Goal: Transaction & Acquisition: Book appointment/travel/reservation

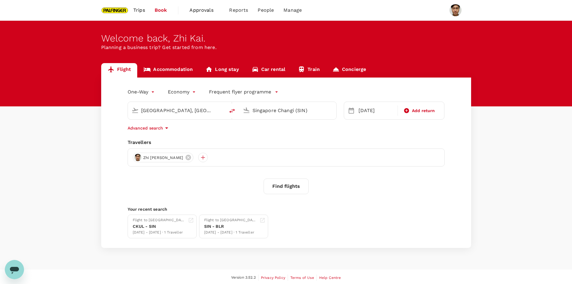
click at [206, 8] on span "Approvals" at bounding box center [205, 10] width 30 height 7
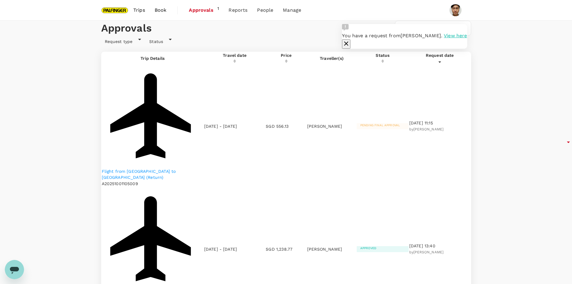
click at [387, 109] on td "Pending final approval" at bounding box center [383, 126] width 52 height 122
click at [390, 123] on span "Pending final approval" at bounding box center [380, 124] width 47 height 3
click at [444, 38] on span "View here" at bounding box center [455, 36] width 23 height 6
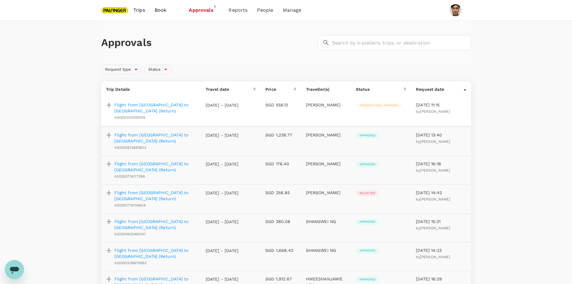
click at [137, 107] on p "Flight from [GEOGRAPHIC_DATA] to [GEOGRAPHIC_DATA] (Return)" at bounding box center [155, 108] width 82 height 12
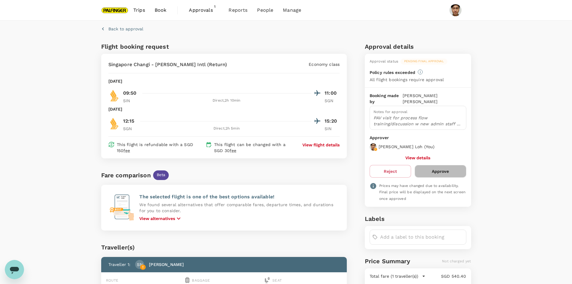
click at [448, 170] on button "Approve" at bounding box center [440, 171] width 51 height 13
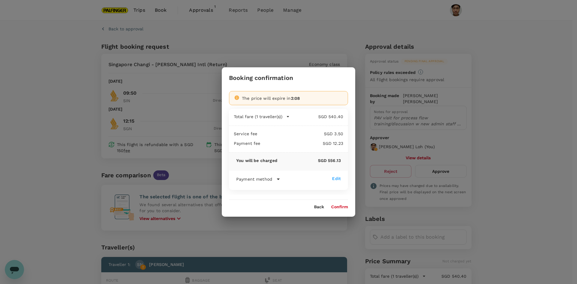
click at [343, 210] on div "Booking confirmation The price will expire in 2:08 Total fare (1 traveller(s)) …" at bounding box center [288, 141] width 133 height 149
click at [342, 207] on button "Confirm" at bounding box center [339, 207] width 17 height 5
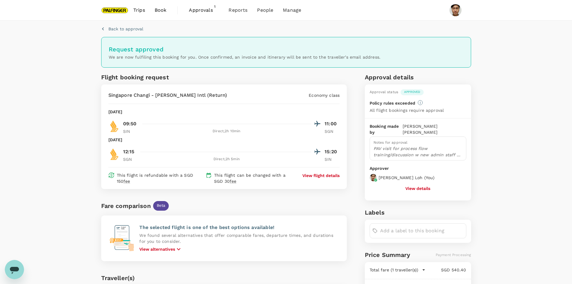
click at [142, 10] on span "Trips" at bounding box center [139, 10] width 12 height 7
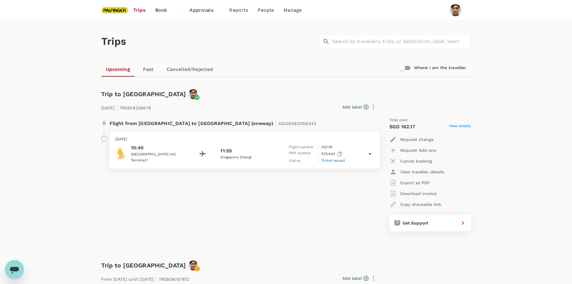
click at [167, 11] on link "Book" at bounding box center [162, 10] width 22 height 20
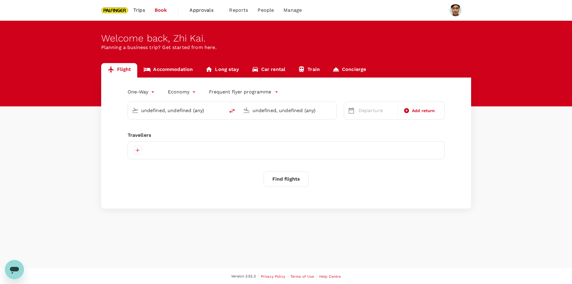
type input "[GEOGRAPHIC_DATA], [GEOGRAPHIC_DATA] (any)"
type input "Singapore Changi (SIN)"
type input "[GEOGRAPHIC_DATA], [GEOGRAPHIC_DATA] (any)"
type input "Singapore Changi (SIN)"
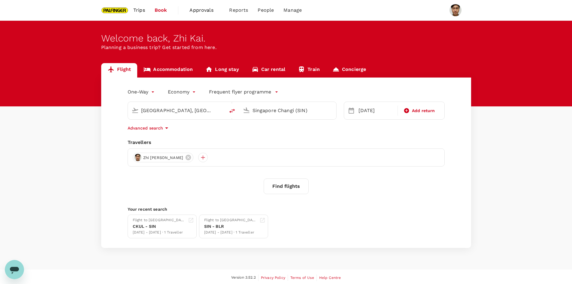
click at [216, 111] on div "[GEOGRAPHIC_DATA], [GEOGRAPHIC_DATA] (any)" at bounding box center [181, 111] width 80 height 10
click at [140, 130] on div "Singapore Changi SIN" at bounding box center [181, 133] width 129 height 9
type input "Singapore Changi (SIN)"
drag, startPoint x: 333, startPoint y: 109, endPoint x: 185, endPoint y: 96, distance: 147.8
click at [185, 96] on div "One-Way oneway Economy economy Frequent flyer programme [GEOGRAPHIC_DATA] Chang…" at bounding box center [286, 163] width 370 height 170
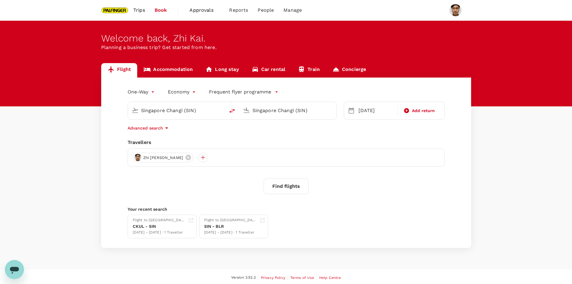
drag, startPoint x: 312, startPoint y: 110, endPoint x: 252, endPoint y: 104, distance: 59.8
click at [252, 104] on div "Singapore Changi (SIN)" at bounding box center [291, 109] width 83 height 12
click at [269, 109] on input "chenn" at bounding box center [288, 110] width 71 height 9
click at [273, 135] on p "Chennai Intl" at bounding box center [296, 134] width 105 height 6
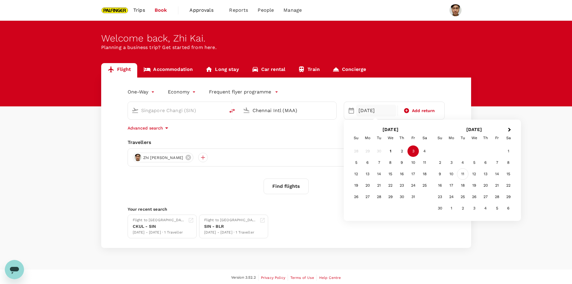
type input "Chennai Intl (MAA)"
click at [462, 173] on div "11" at bounding box center [462, 173] width 11 height 11
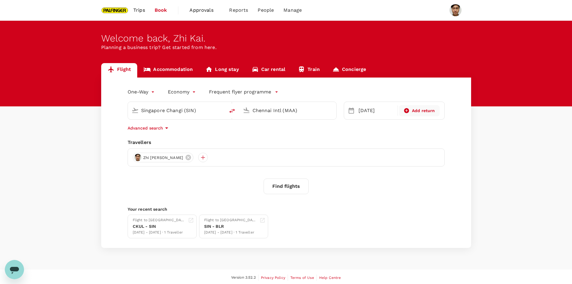
click at [414, 111] on span "Add return" at bounding box center [423, 111] width 23 height 6
type input "roundtrip"
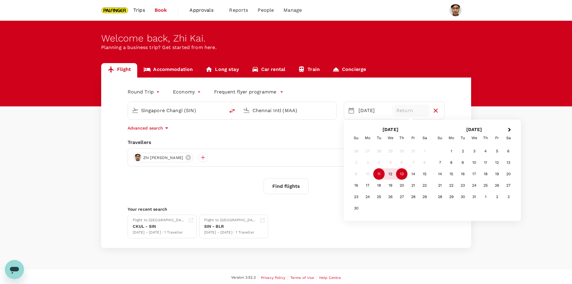
click at [404, 174] on div "13" at bounding box center [401, 173] width 11 height 11
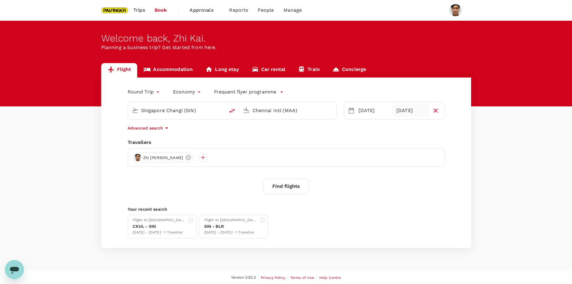
click at [301, 185] on button "Find flights" at bounding box center [286, 186] width 45 height 16
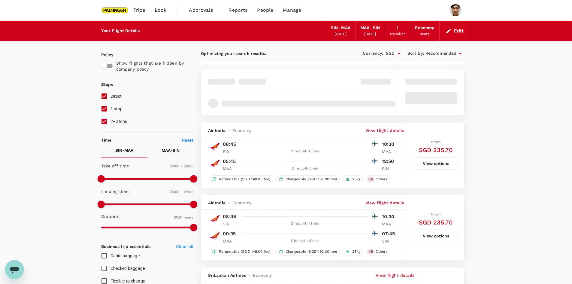
type input "SGD"
type input "1440"
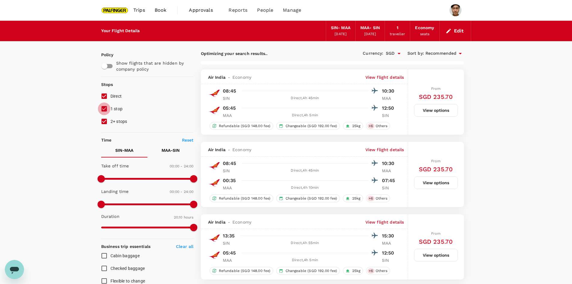
click at [104, 109] on input "1 stop" at bounding box center [104, 108] width 13 height 13
checkbox input "false"
click at [103, 121] on input "2+ stops" at bounding box center [104, 121] width 13 height 13
checkbox input "false"
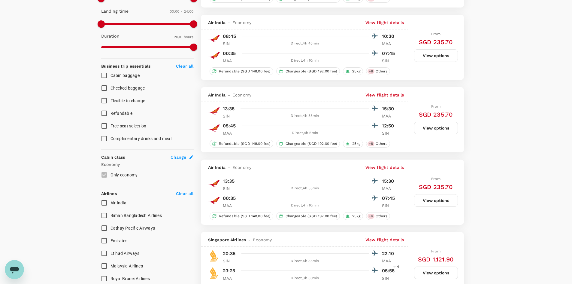
scroll to position [361, 0]
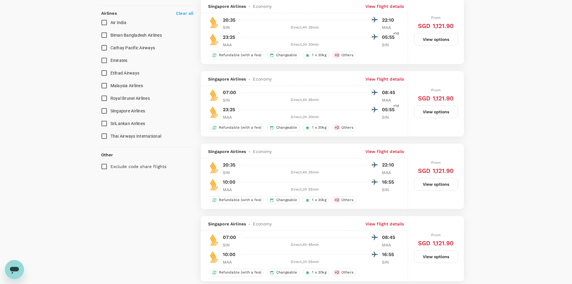
type input "1540"
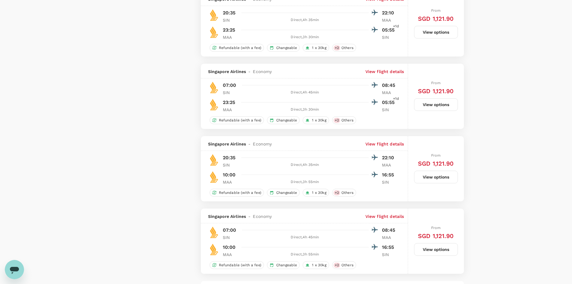
scroll to position [1006, 0]
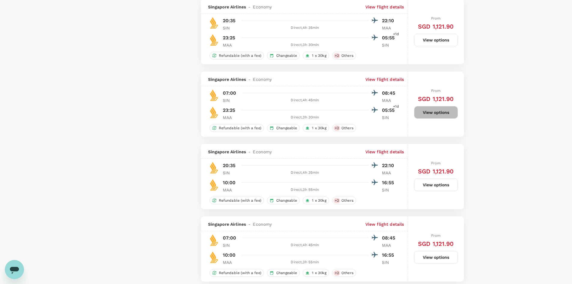
click at [428, 111] on button "View options" at bounding box center [436, 112] width 44 height 13
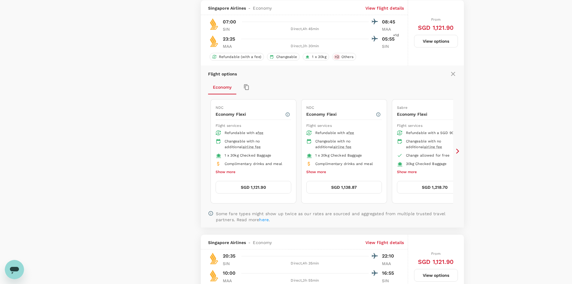
scroll to position [1078, 0]
click at [387, 7] on p "View flight details" at bounding box center [385, 8] width 39 height 6
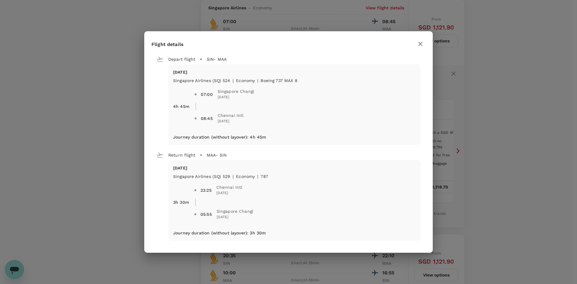
click at [302, 81] on div "07:00 [GEOGRAPHIC_DATA] Changi [DATE] 08:45 [GEOGRAPHIC_DATA] Intl [DATE]" at bounding box center [302, 104] width 227 height 50
click at [418, 43] on icon "button" at bounding box center [420, 43] width 7 height 7
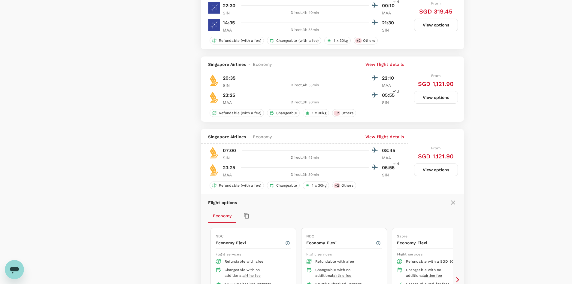
scroll to position [958, 0]
